Goal: Transaction & Acquisition: Purchase product/service

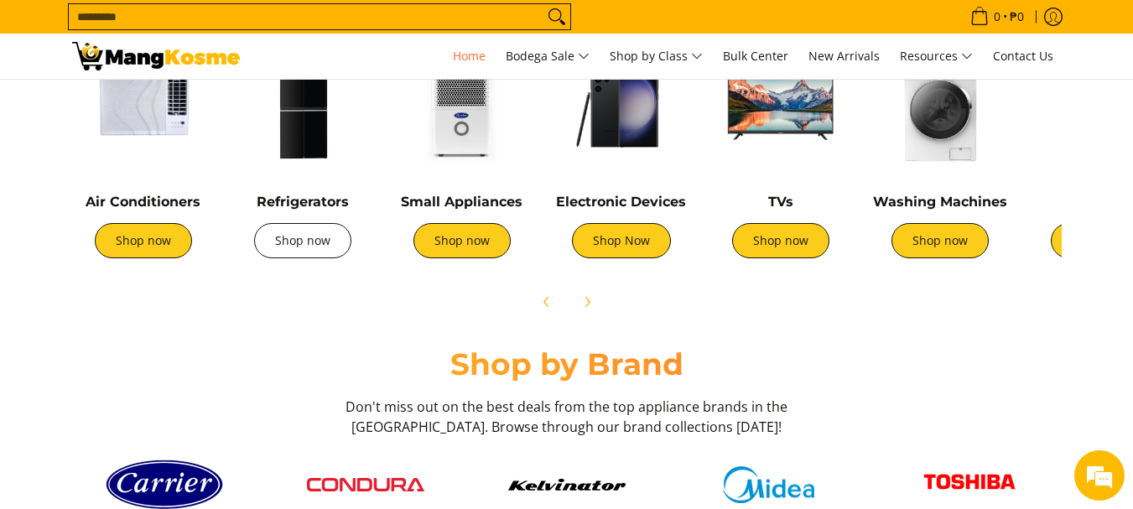
scroll to position [671, 0]
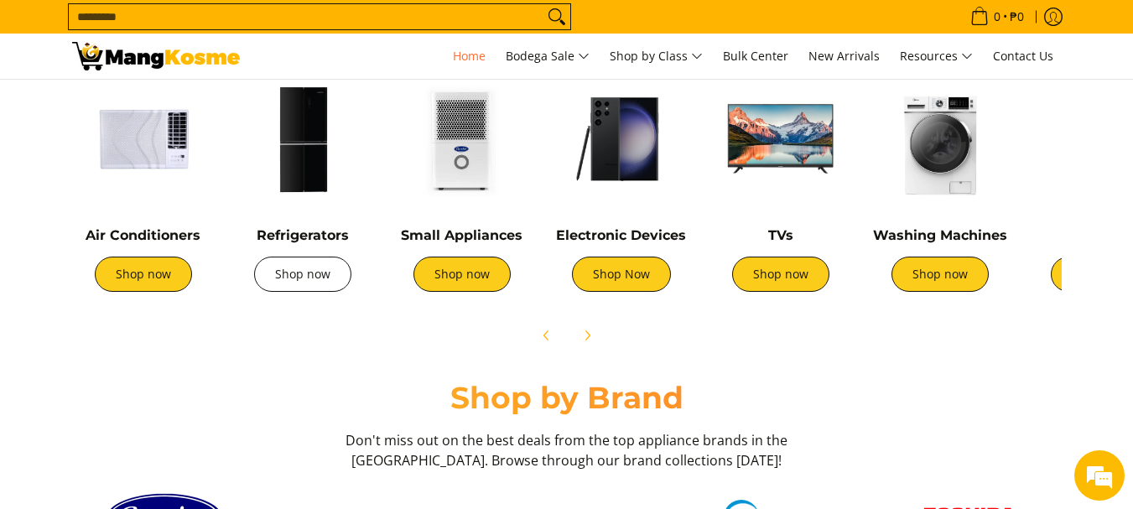
click at [328, 269] on link "Shop now" at bounding box center [302, 274] width 97 height 35
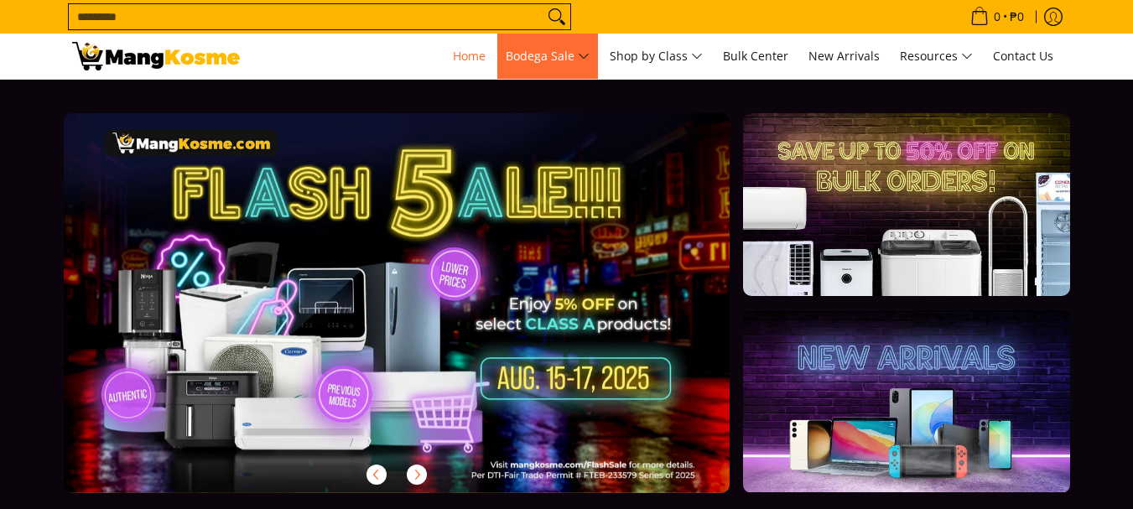
click at [573, 48] on span "Bodega Sale" at bounding box center [547, 56] width 84 height 21
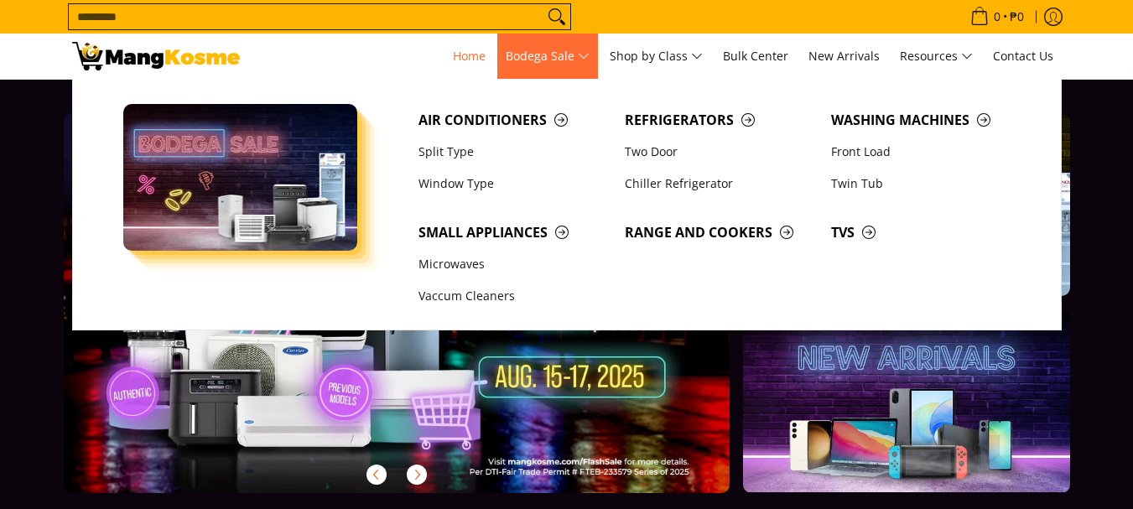
scroll to position [999, 0]
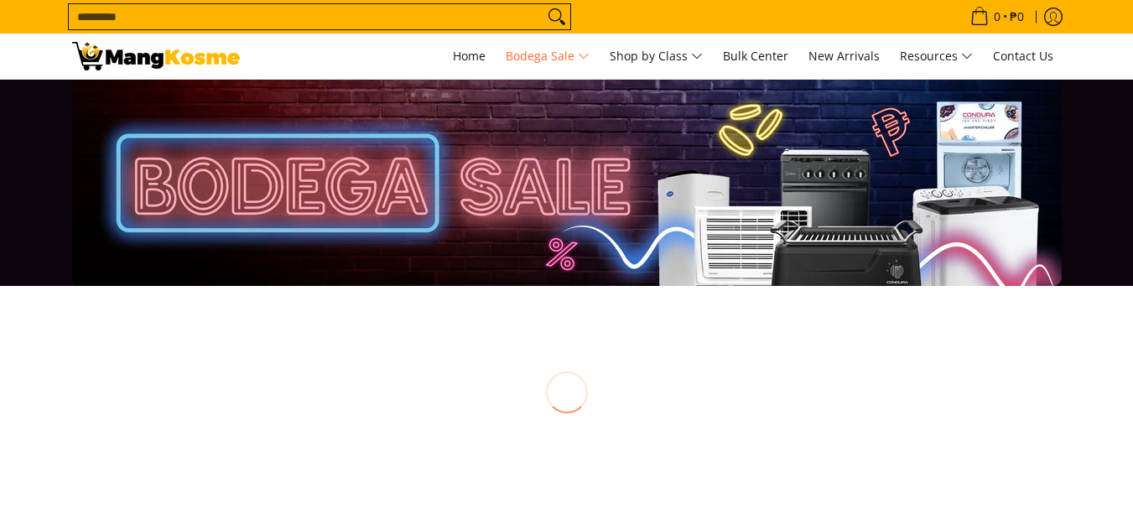
click at [139, 60] on img at bounding box center [156, 56] width 168 height 29
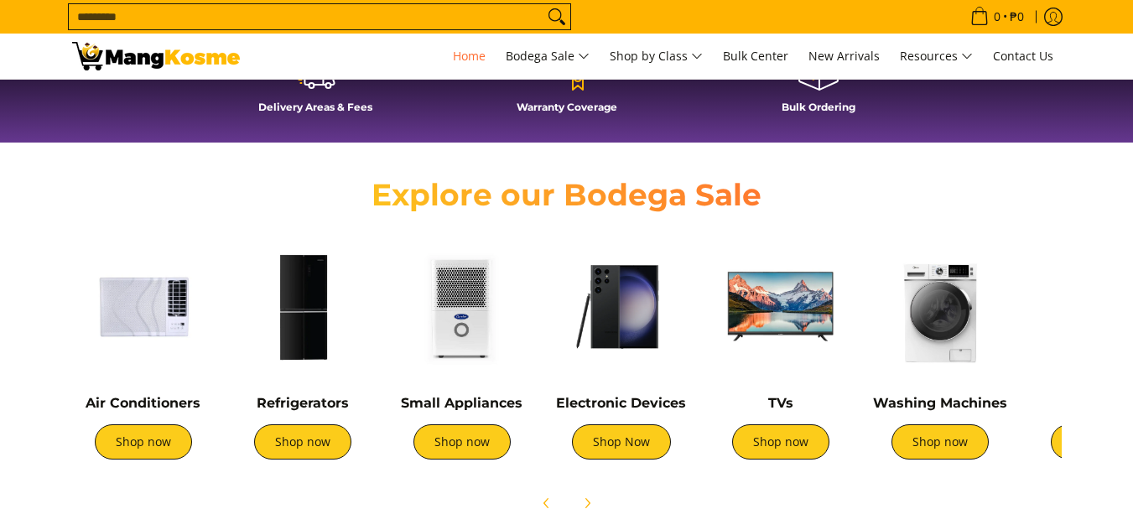
click at [163, 451] on link "Shop now" at bounding box center [143, 441] width 97 height 35
click at [127, 303] on img at bounding box center [143, 307] width 143 height 143
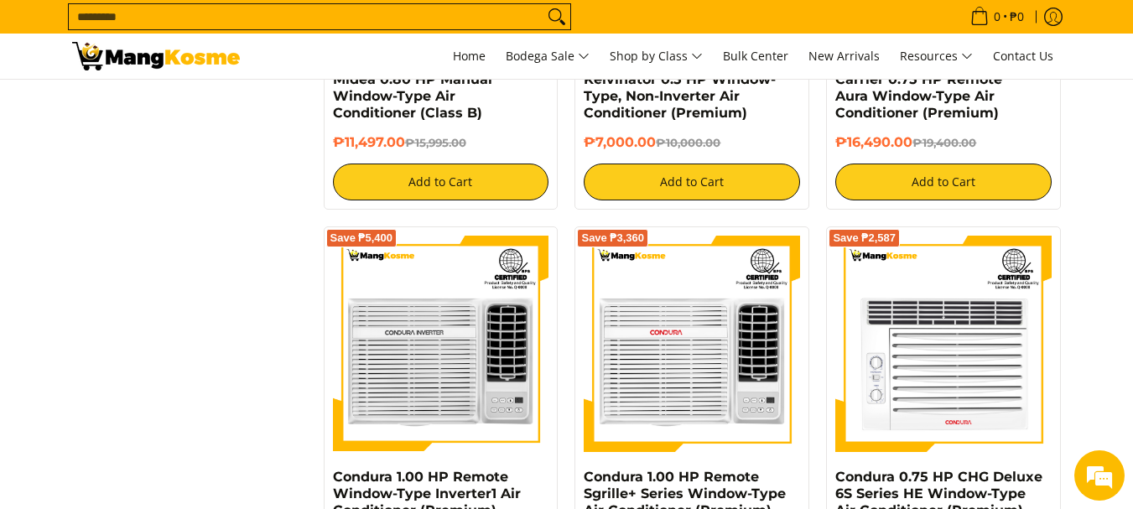
scroll to position [2683, 0]
